Goal: Transaction & Acquisition: Purchase product/service

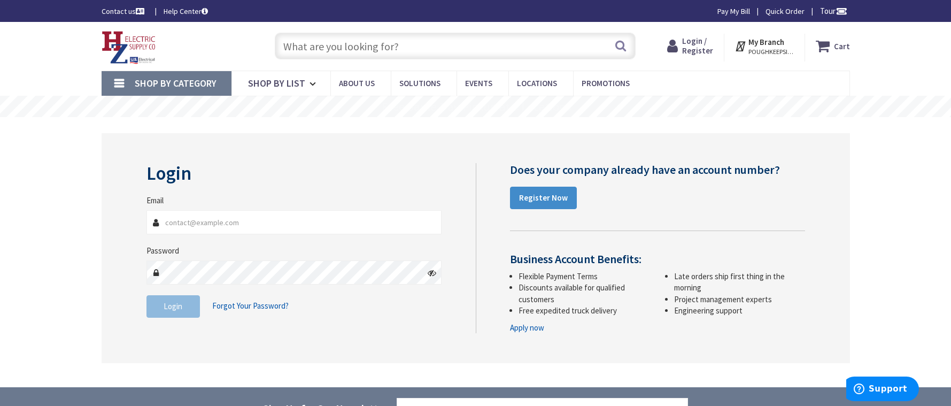
type input "[PERSON_NAME][EMAIL_ADDRESS][DOMAIN_NAME]"
click at [189, 304] on button "Login" at bounding box center [172, 306] width 53 height 22
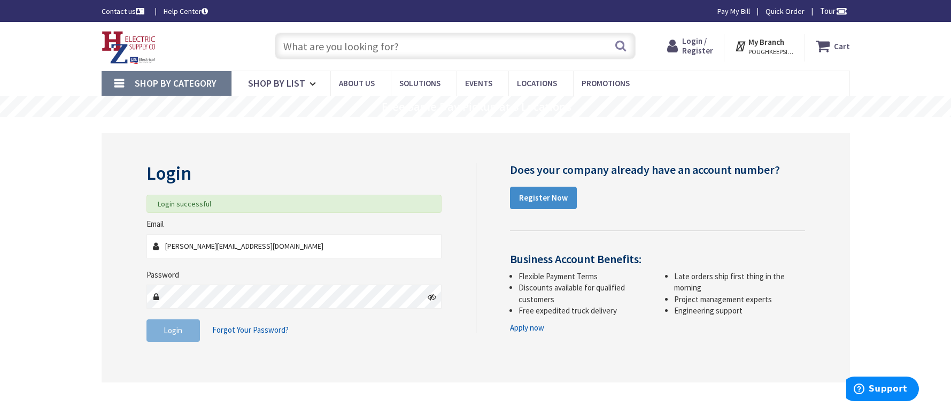
click at [432, 43] on input "text" at bounding box center [455, 46] width 361 height 27
paste input "U4168-X-K7-BLG 7"
type input "U4168-X-K7-BLG 7"
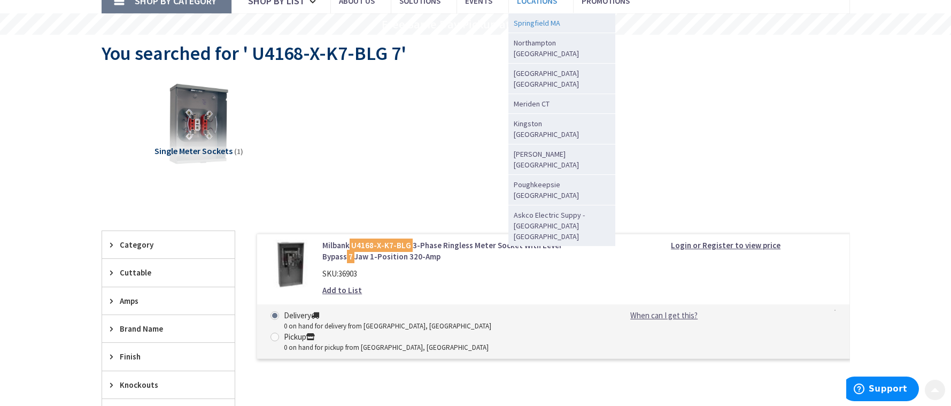
scroll to position [98, 0]
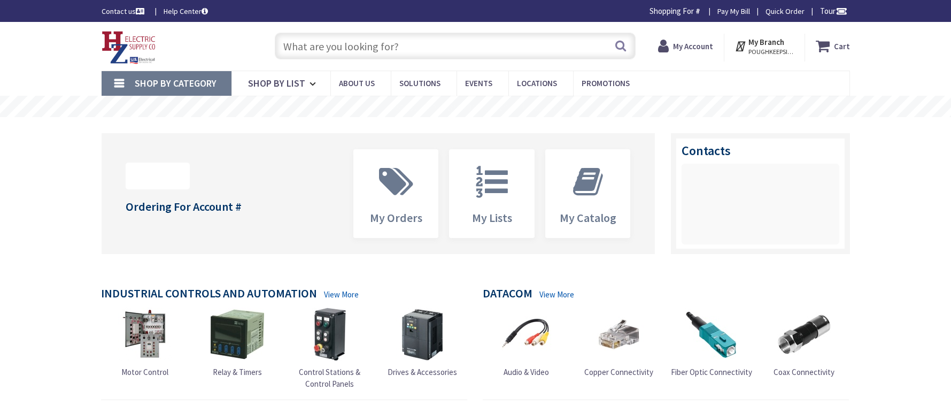
click at [457, 43] on input "text" at bounding box center [455, 46] width 361 height 27
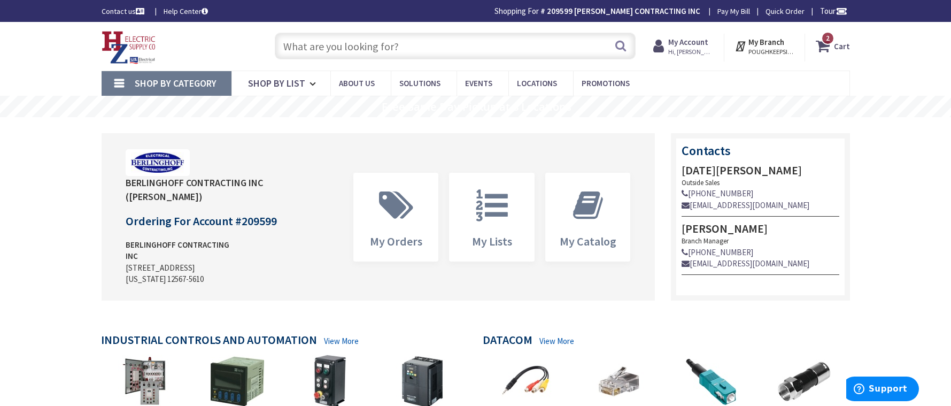
click at [456, 45] on input "text" at bounding box center [455, 46] width 361 height 27
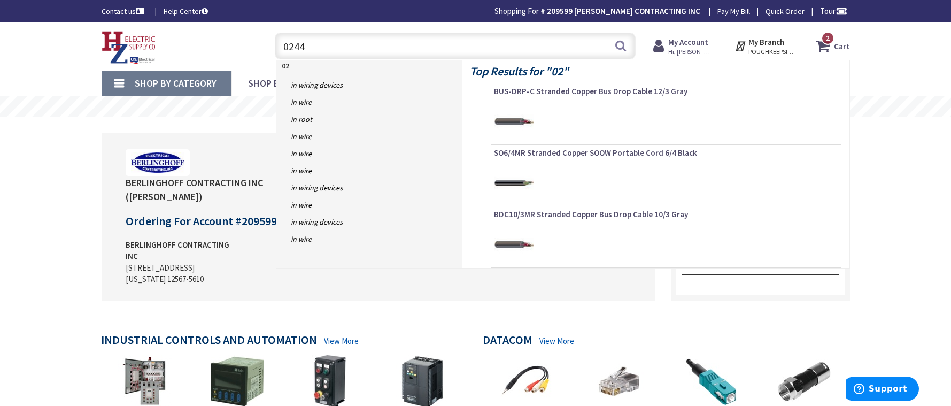
type input "02448"
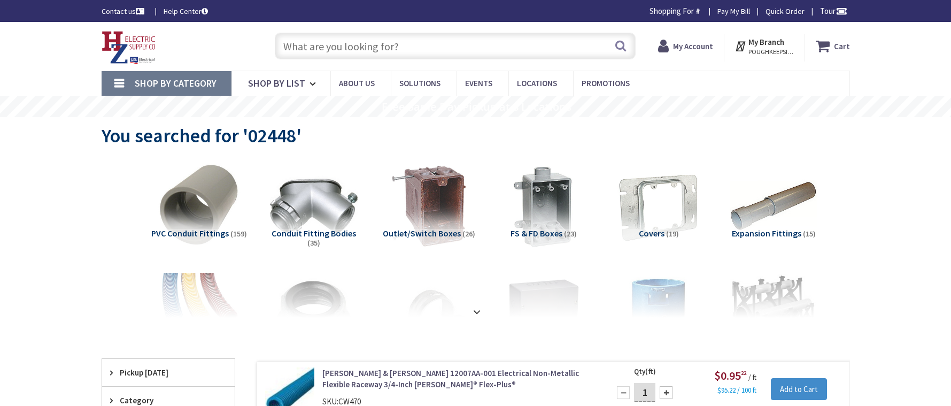
click at [363, 50] on input "text" at bounding box center [455, 46] width 361 height 27
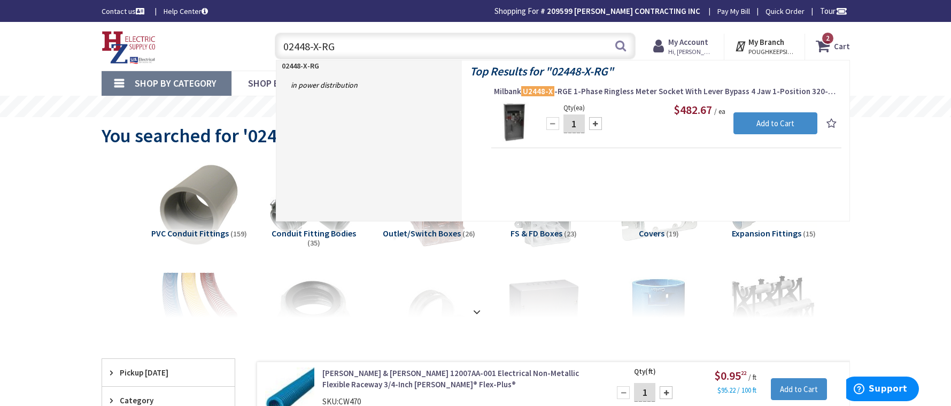
type input "02448-X-RGE"
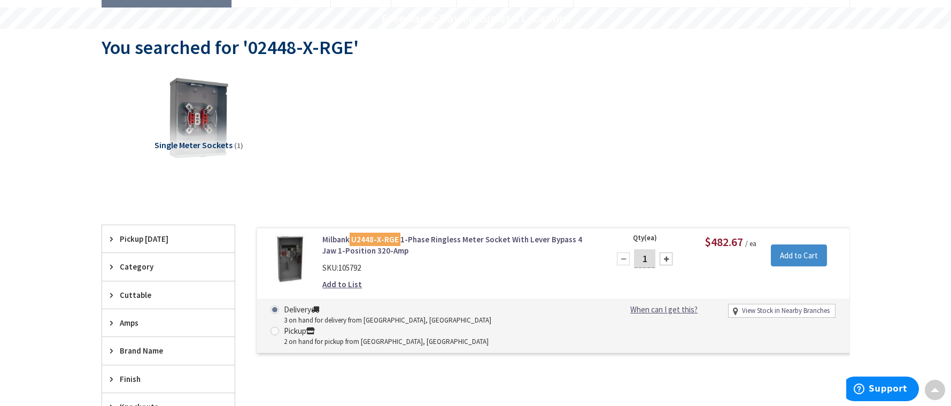
scroll to position [89, 0]
click at [279, 326] on span at bounding box center [274, 330] width 9 height 9
click at [280, 326] on input "Pickup 2 on hand for pickup from Poughkeepsie, NY" at bounding box center [276, 329] width 7 height 7
radio input "true"
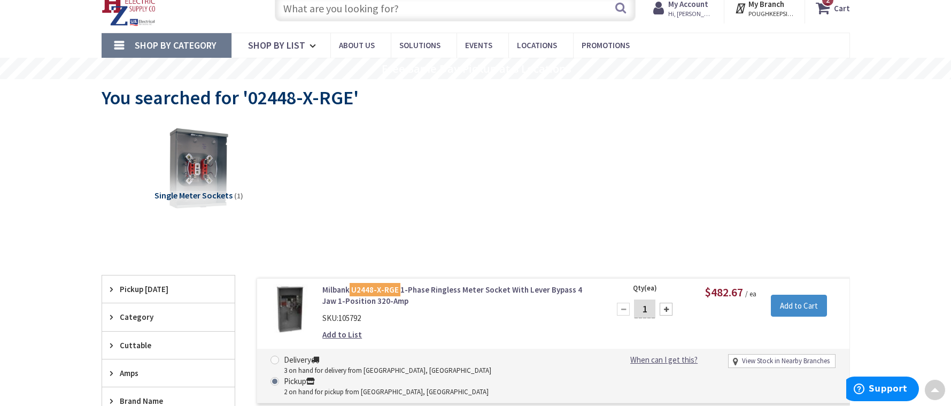
scroll to position [0, 0]
